Goal: Check status: Check status

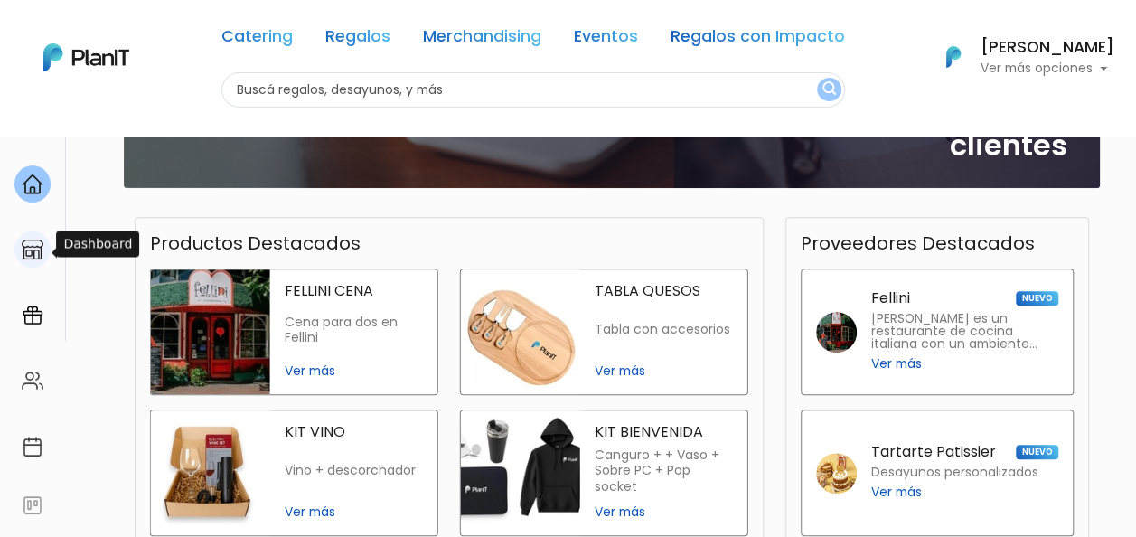
click at [43, 245] on div at bounding box center [32, 249] width 36 height 37
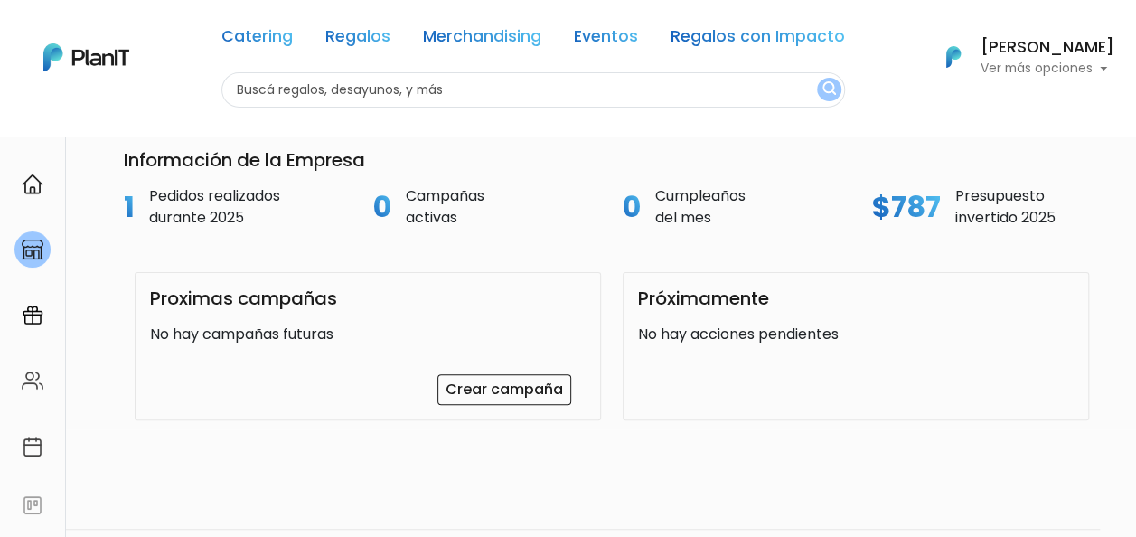
scroll to position [108, 0]
click at [40, 317] on img at bounding box center [33, 316] width 22 height 22
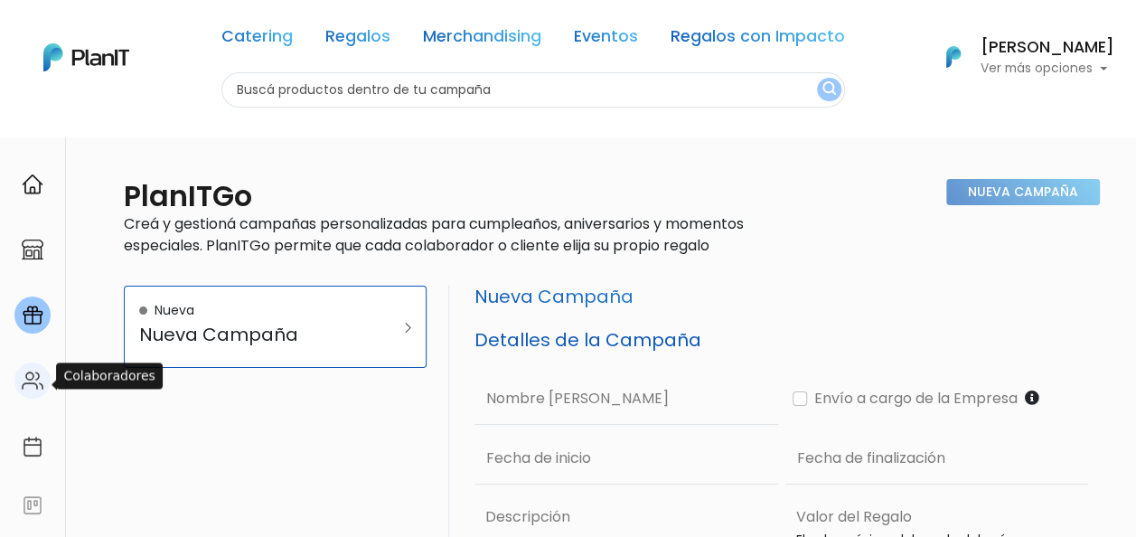
click at [33, 390] on img at bounding box center [33, 381] width 22 height 22
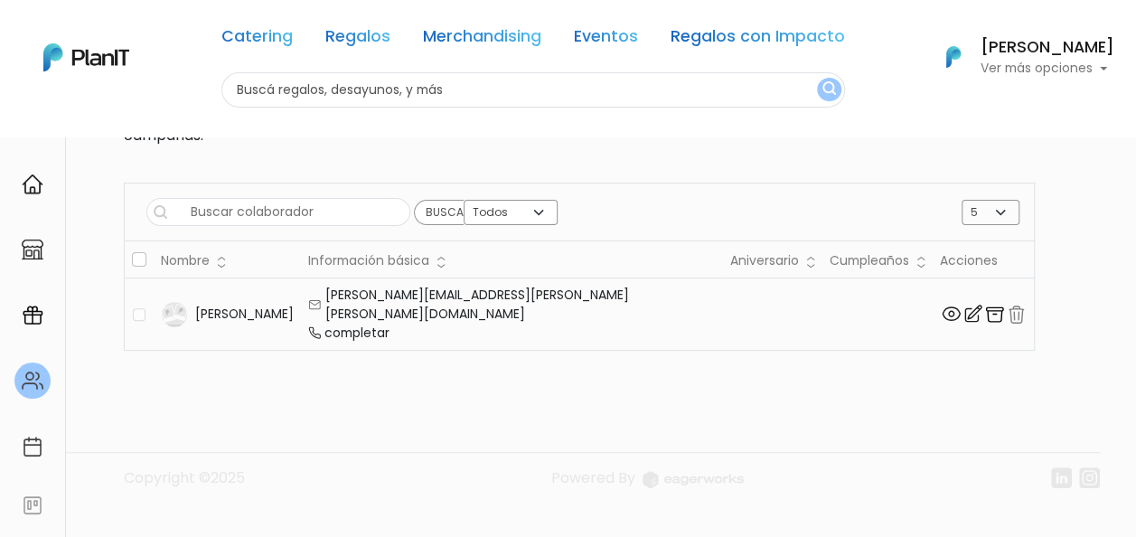
scroll to position [136, 0]
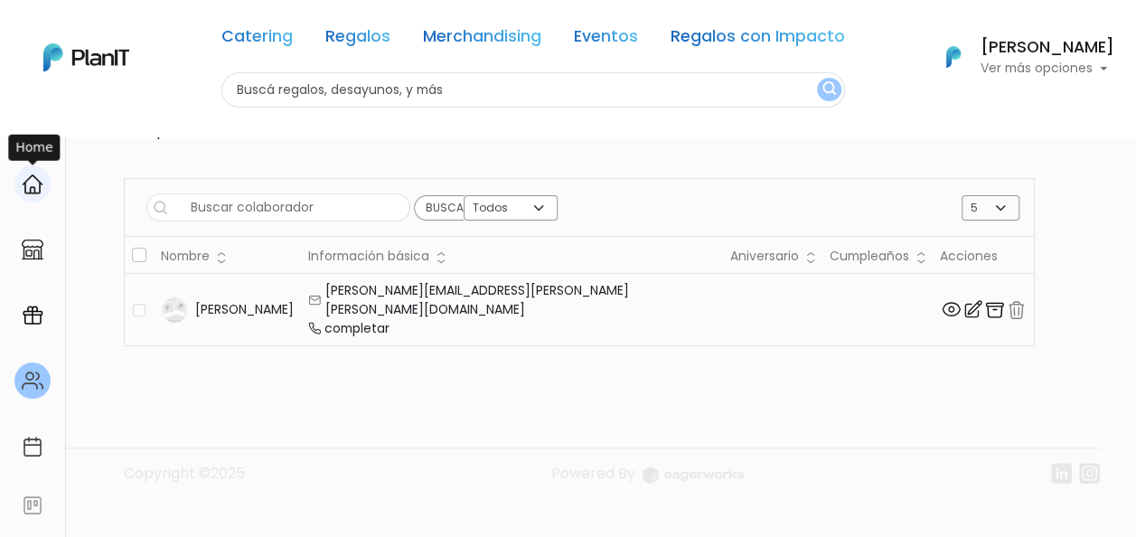
click at [34, 195] on div at bounding box center [32, 183] width 36 height 37
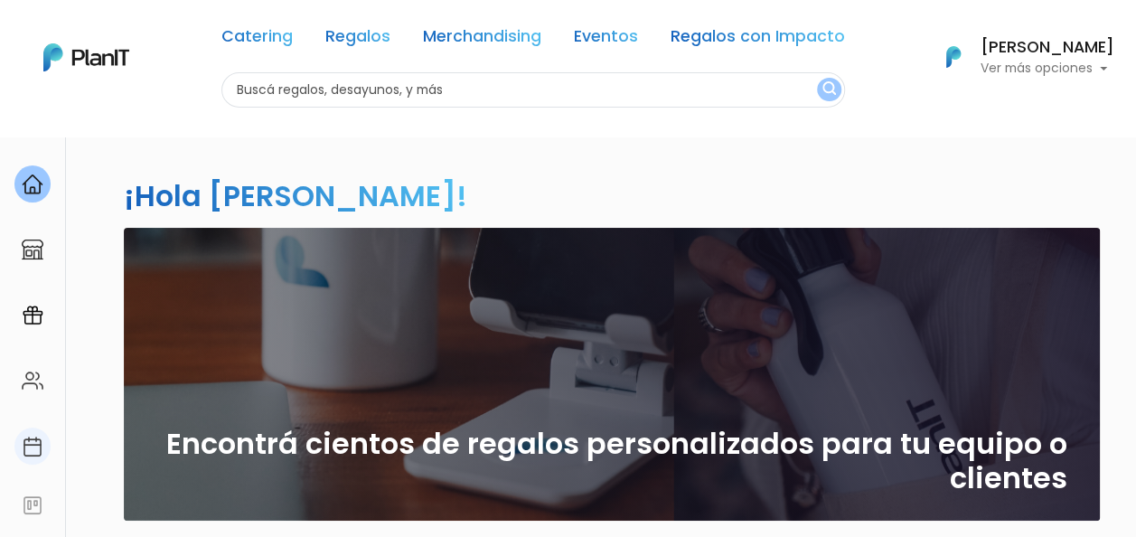
click at [43, 441] on div at bounding box center [32, 446] width 36 height 37
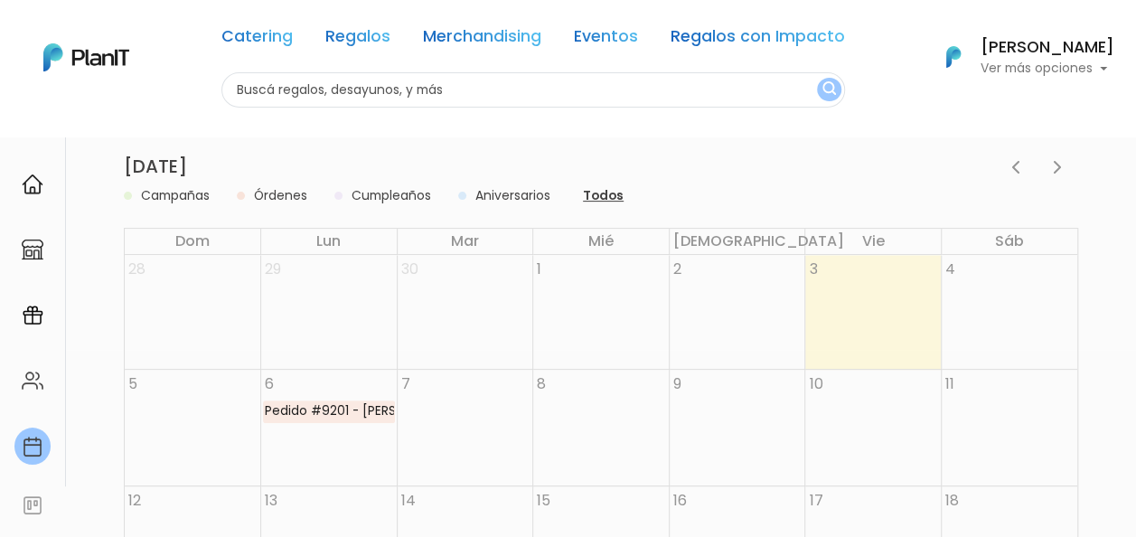
scroll to position [189, 0]
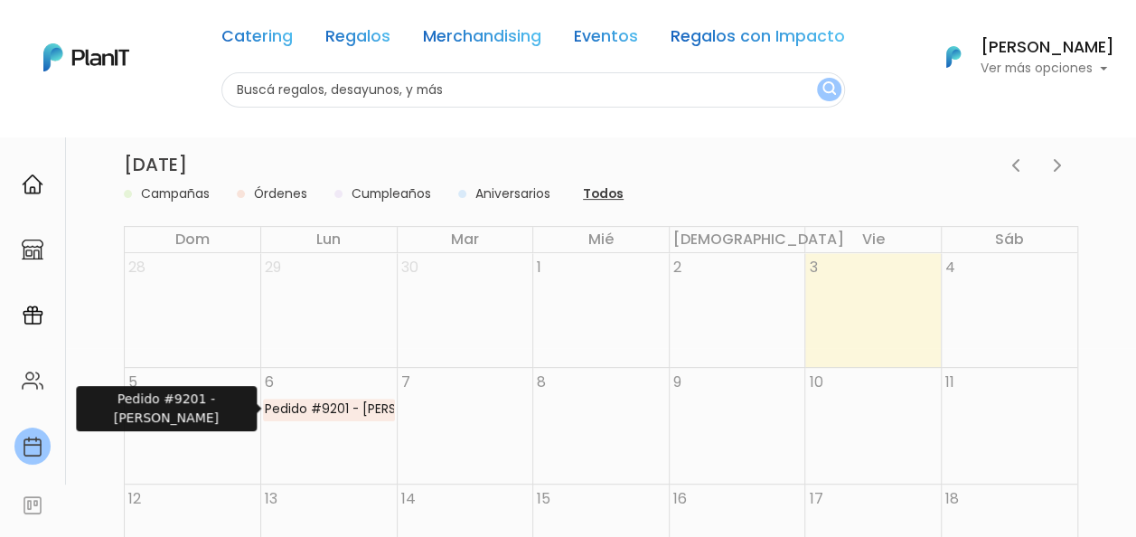
click at [334, 413] on div "Pedido #9201 - [PERSON_NAME]" at bounding box center [329, 410] width 130 height 20
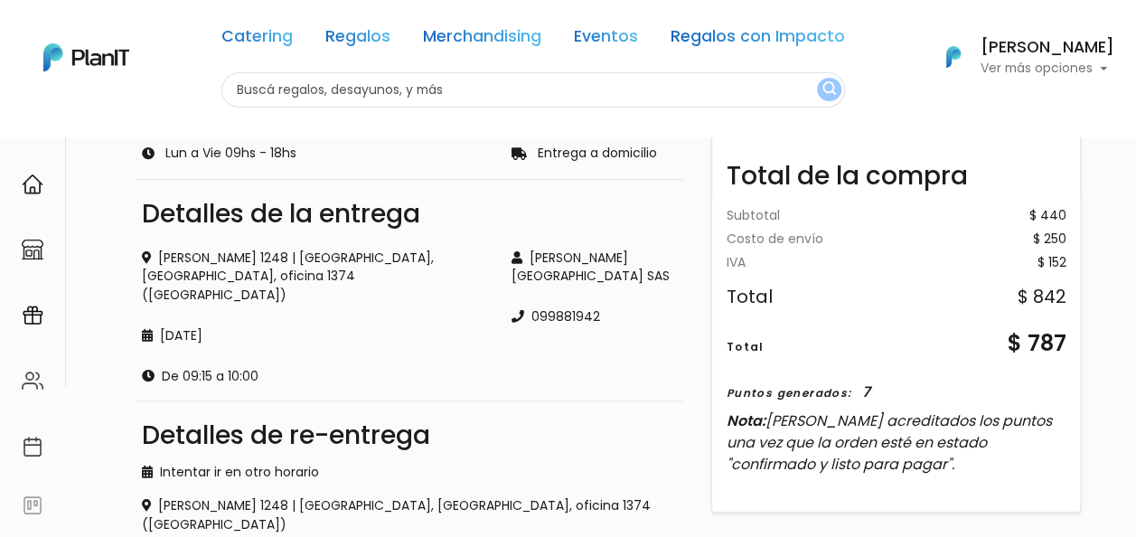
scroll to position [288, 0]
